Goal: Check status: Check status

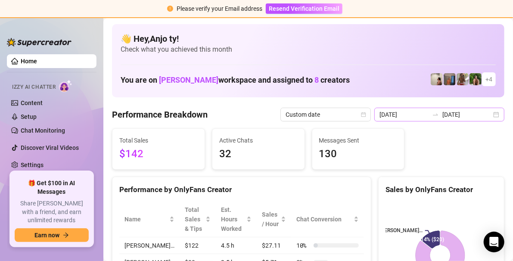
click at [493, 114] on div "[DATE] [DATE]" at bounding box center [439, 115] width 130 height 14
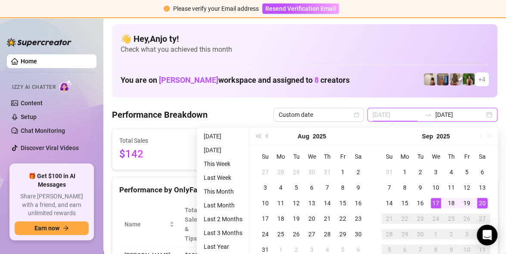
type input "[DATE]"
click at [437, 201] on div "17" at bounding box center [436, 203] width 10 height 10
click at [480, 200] on div "20" at bounding box center [482, 203] width 10 height 10
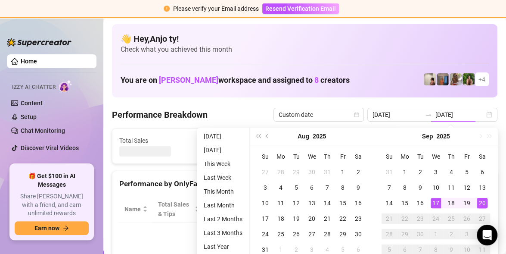
type input "[DATE]"
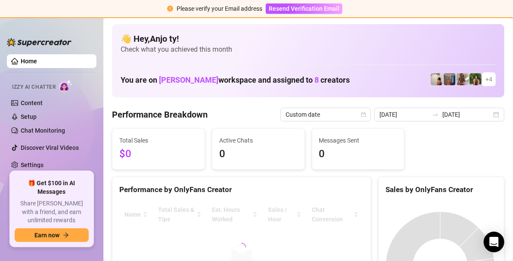
drag, startPoint x: 490, startPoint y: 114, endPoint x: 499, endPoint y: 130, distance: 18.0
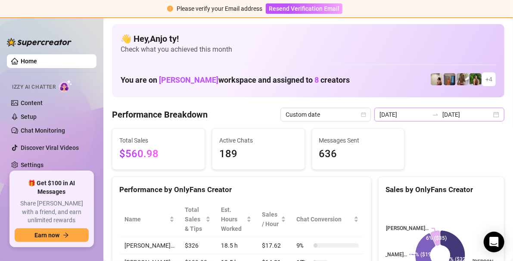
click at [490, 114] on div "[DATE] [DATE]" at bounding box center [439, 115] width 130 height 14
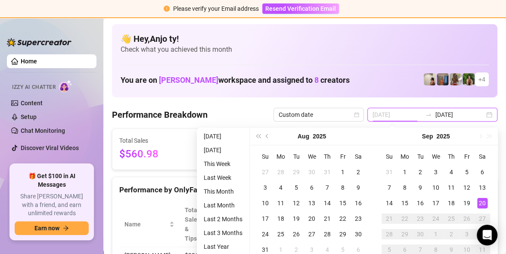
type input "[DATE]"
click at [481, 201] on div "20" at bounding box center [482, 203] width 10 height 10
type input "[DATE]"
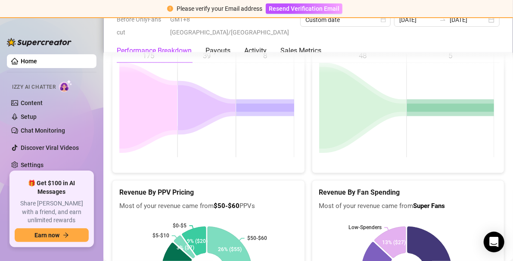
scroll to position [1250, 0]
